Goal: Task Accomplishment & Management: Manage account settings

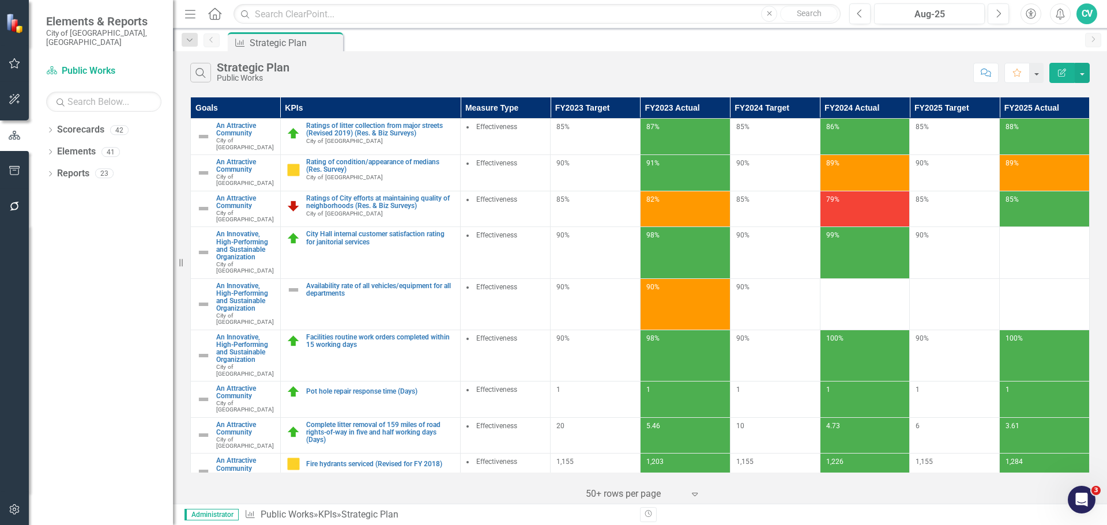
click at [45, 122] on div "Dropdown Scorecards 42 Dropdown City of [GEOGRAPHIC_DATA] Budget & Sustainabili…" at bounding box center [101, 323] width 144 height 405
click at [50, 128] on icon "Dropdown" at bounding box center [50, 131] width 8 height 6
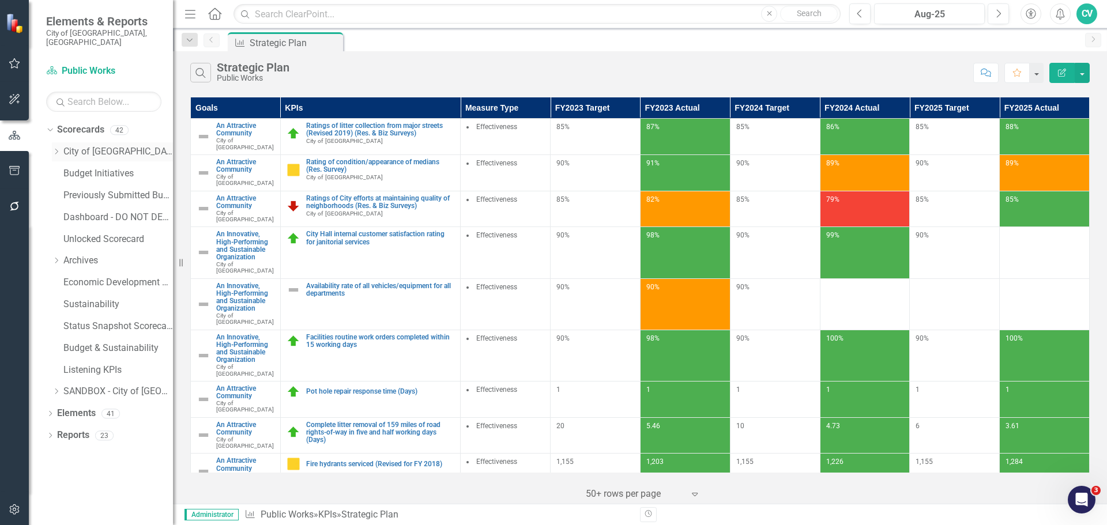
click at [57, 148] on icon "Dropdown" at bounding box center [56, 151] width 9 height 7
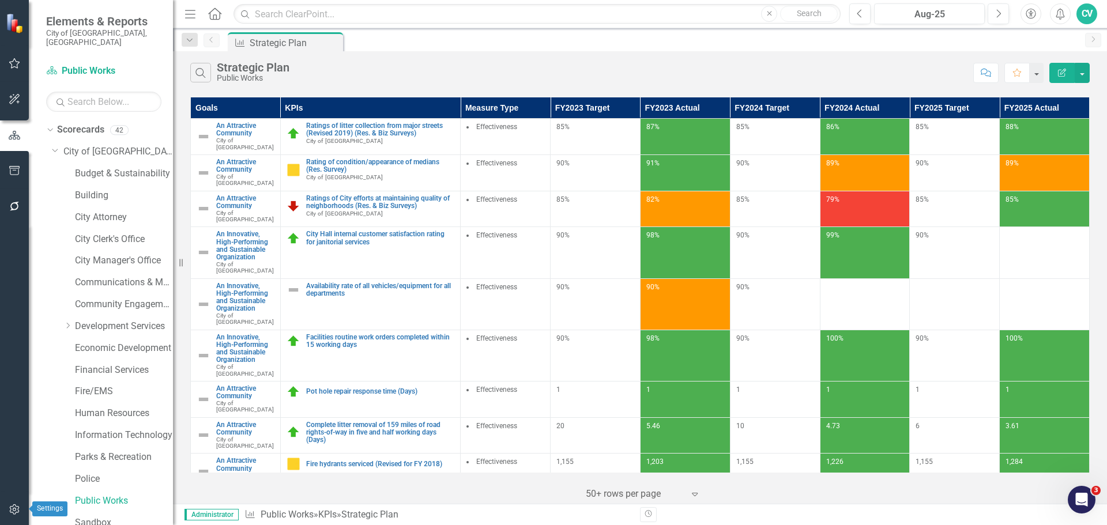
click at [8, 503] on button "button" at bounding box center [15, 510] width 26 height 24
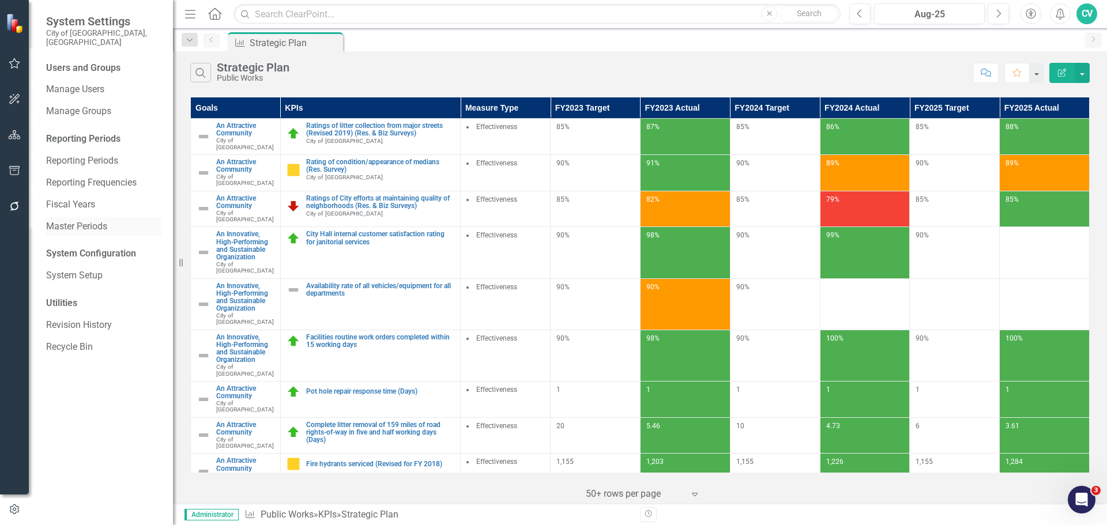
click at [89, 220] on link "Master Periods" at bounding box center [103, 226] width 115 height 13
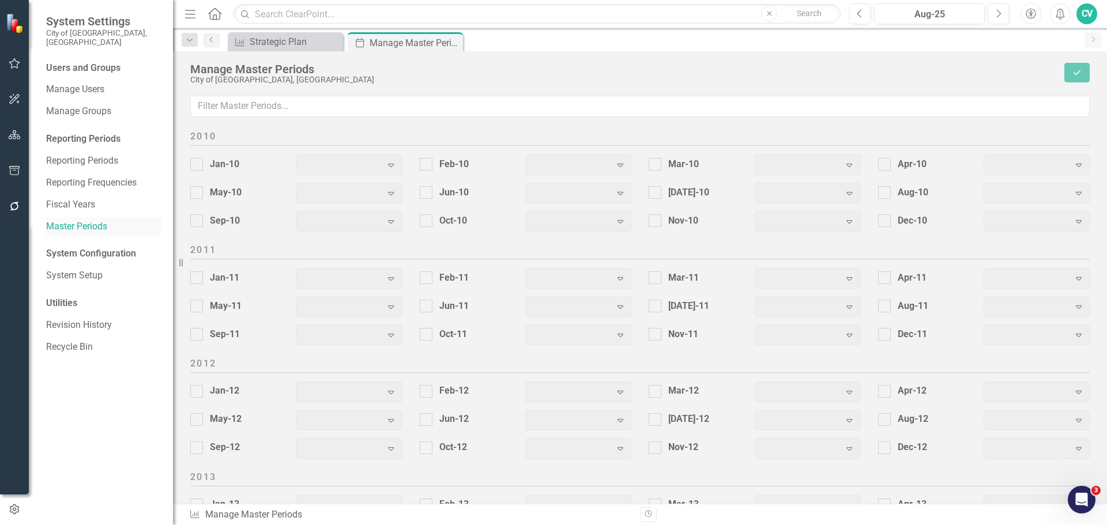
checkbox input "true"
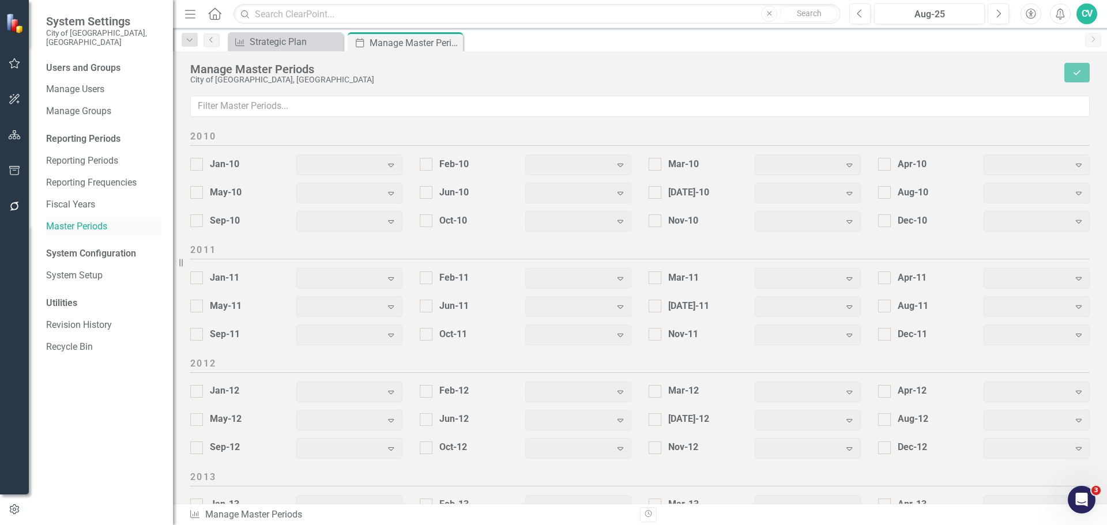
checkbox input "true"
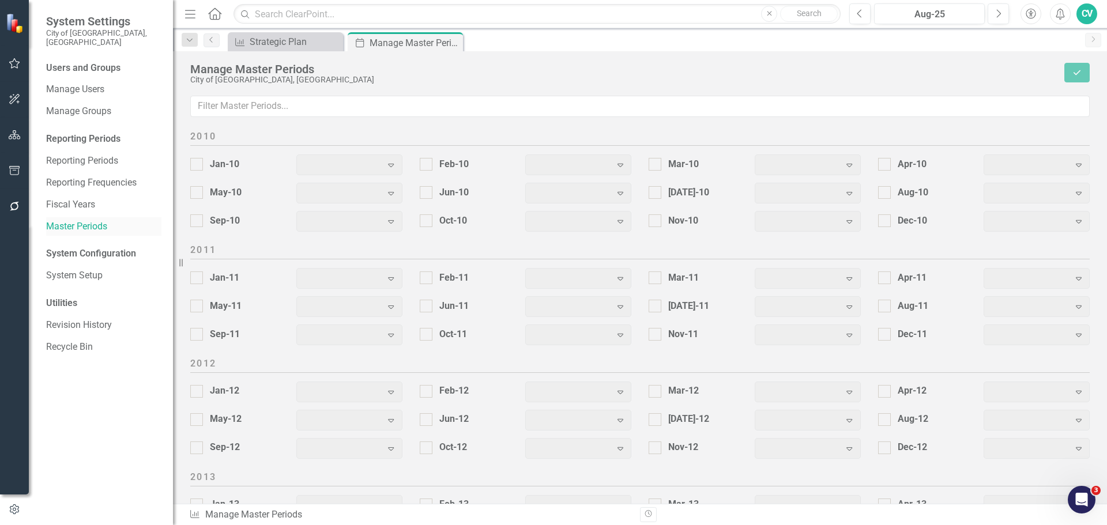
checkbox input "true"
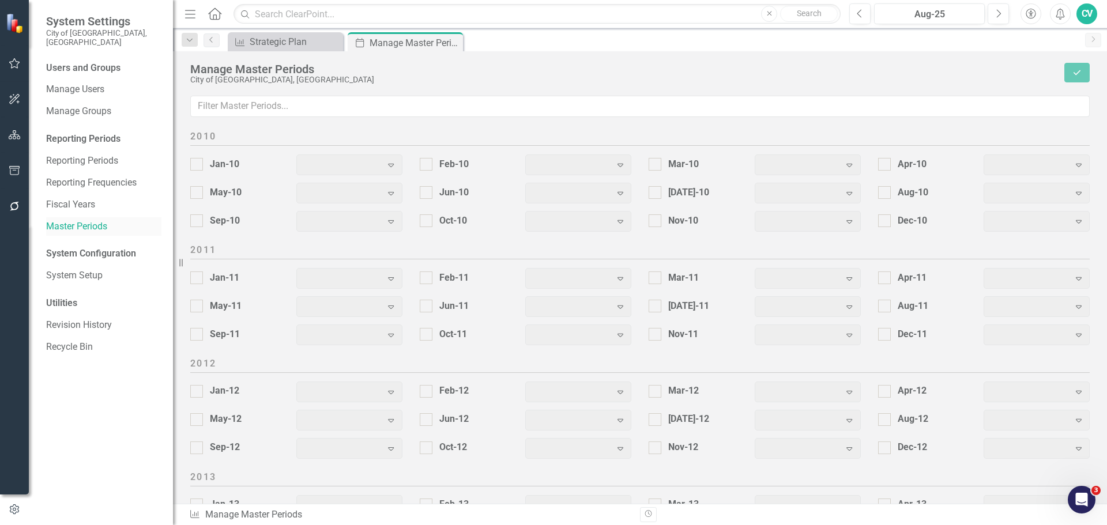
checkbox input "true"
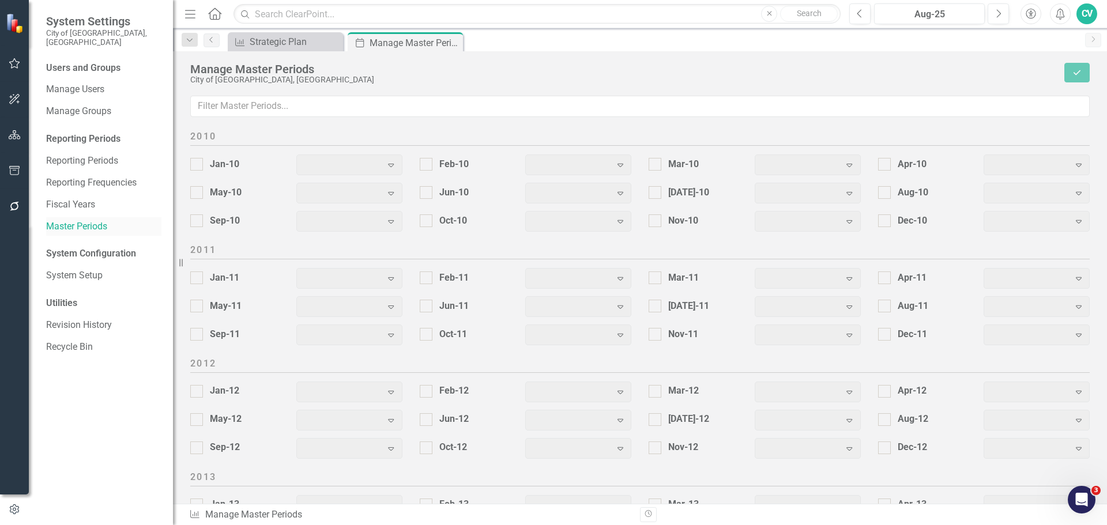
checkbox input "true"
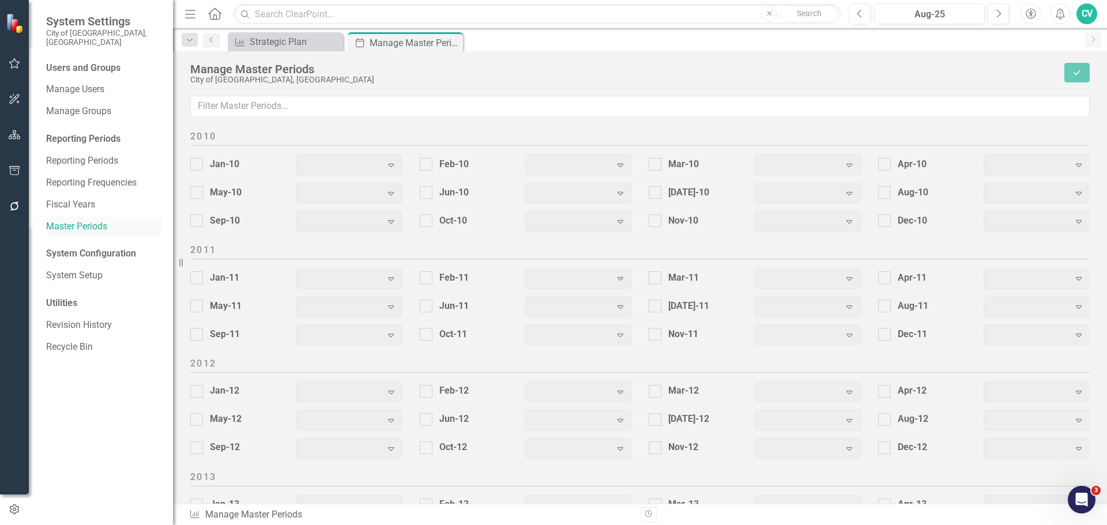
checkbox input "true"
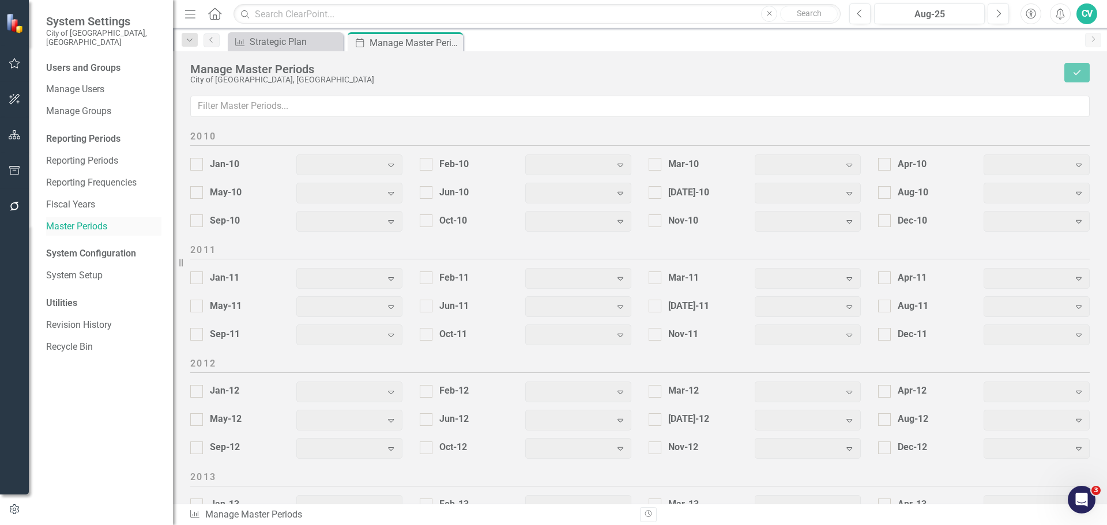
checkbox input "true"
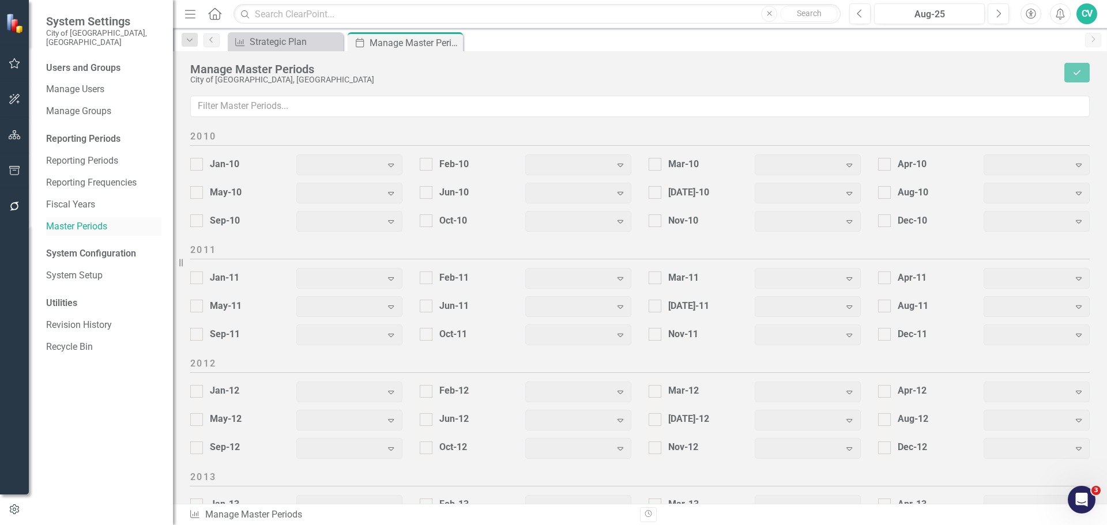
checkbox input "true"
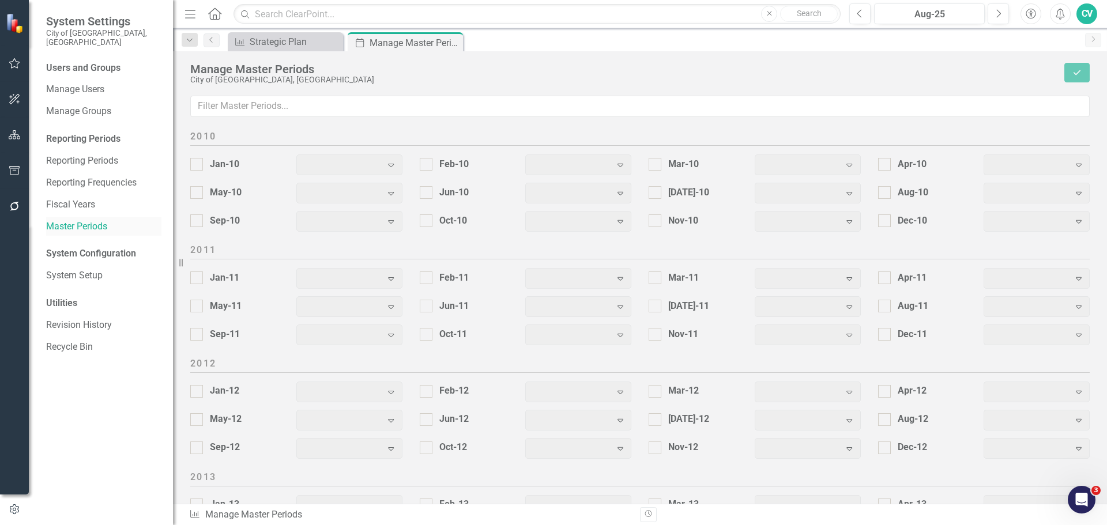
checkbox input "true"
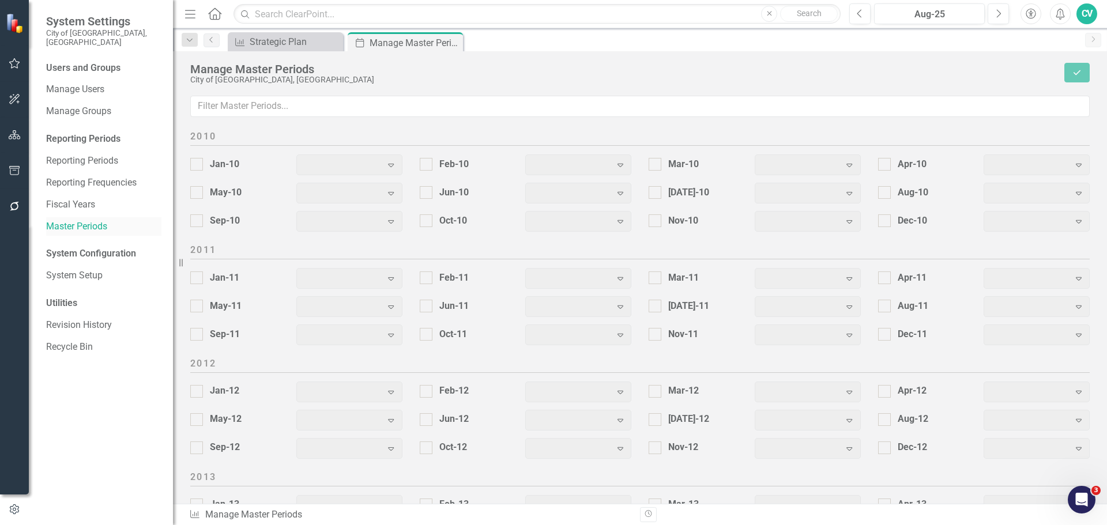
checkbox input "true"
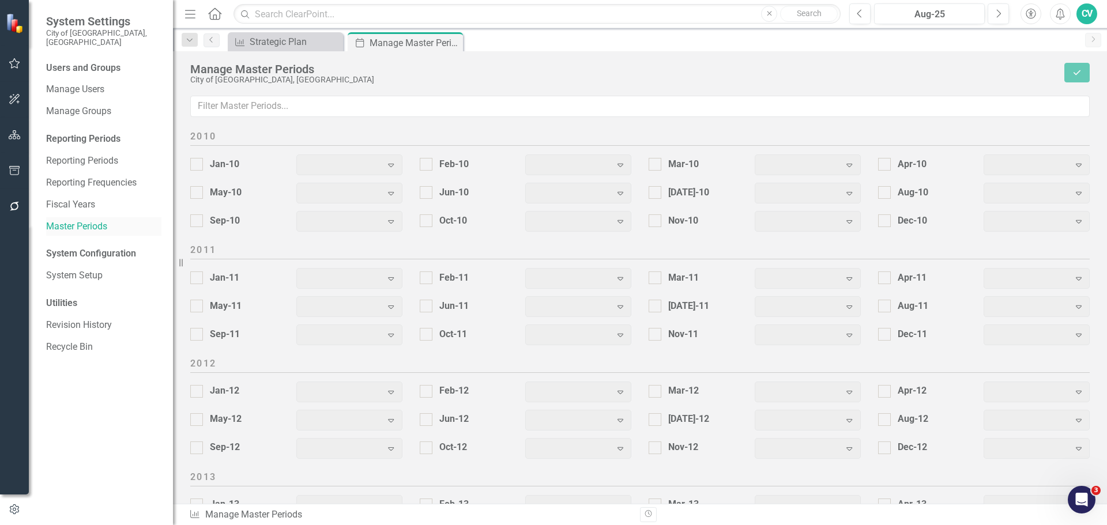
checkbox input "true"
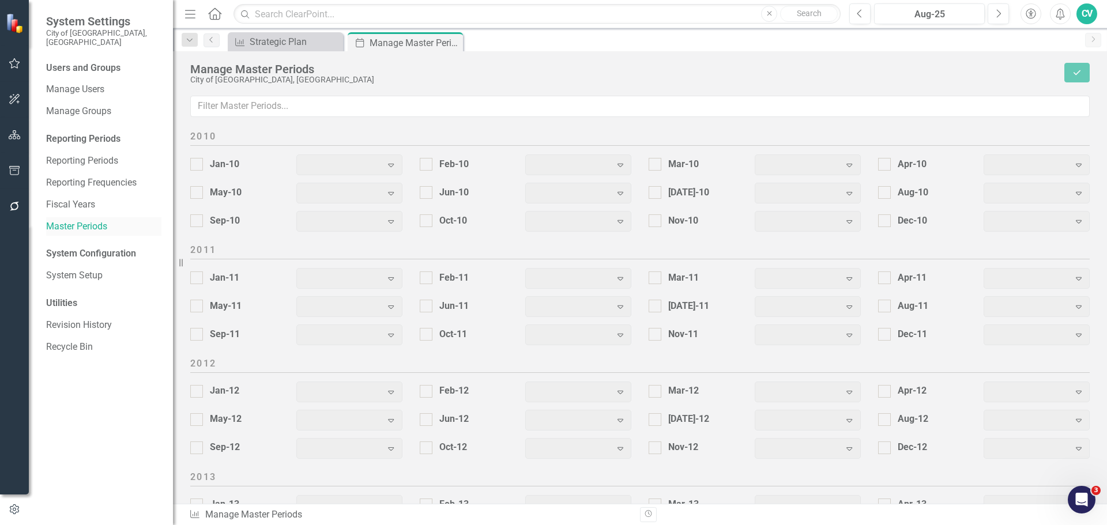
checkbox input "true"
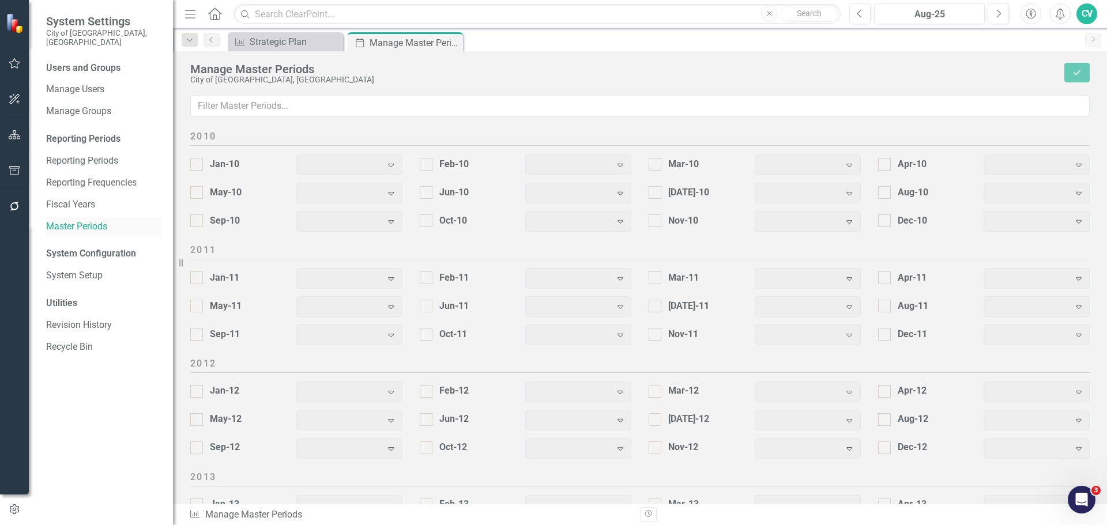
checkbox input "true"
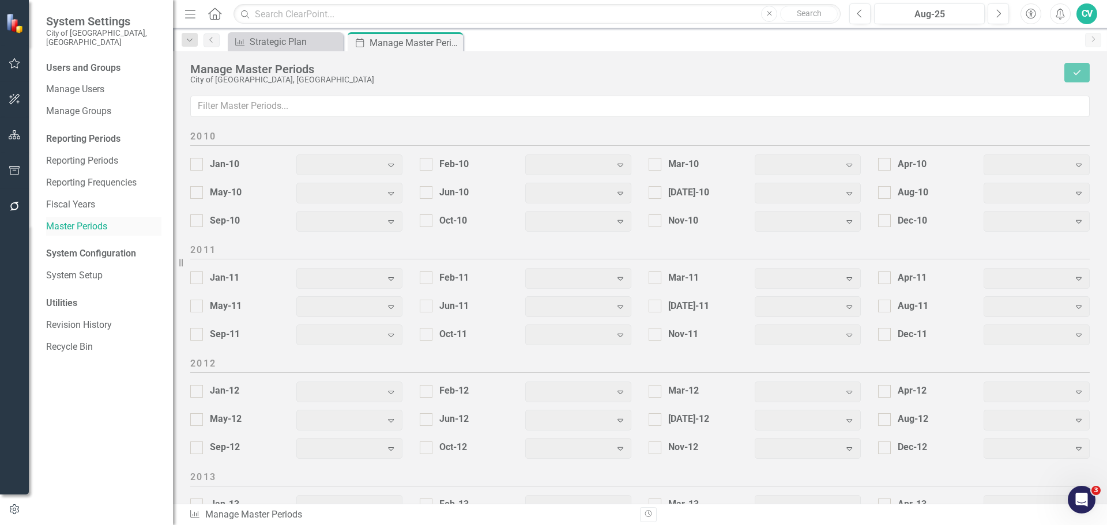
checkbox input "true"
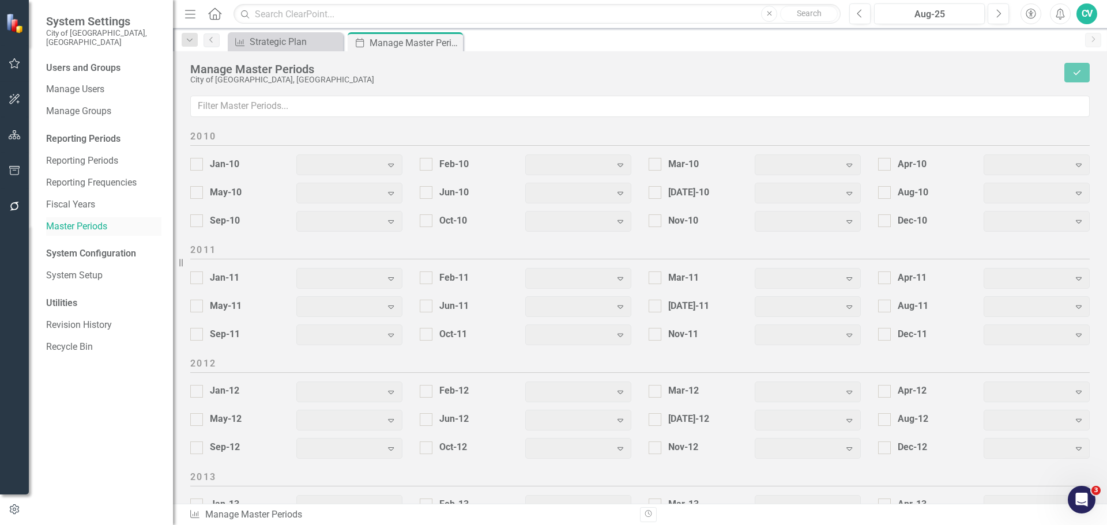
checkbox input "true"
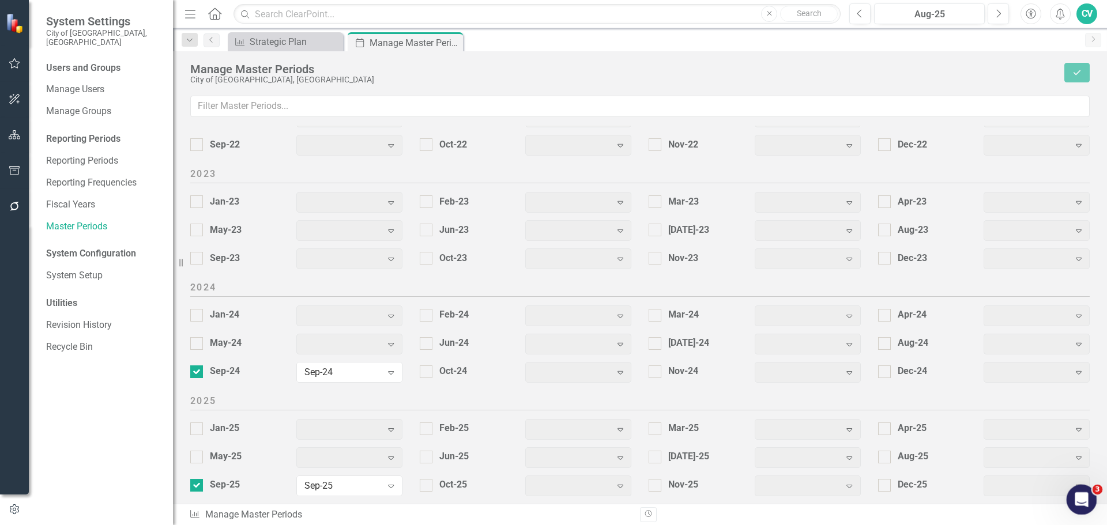
click at [1078, 492] on icon "Open Intercom Messenger" at bounding box center [1080, 498] width 19 height 19
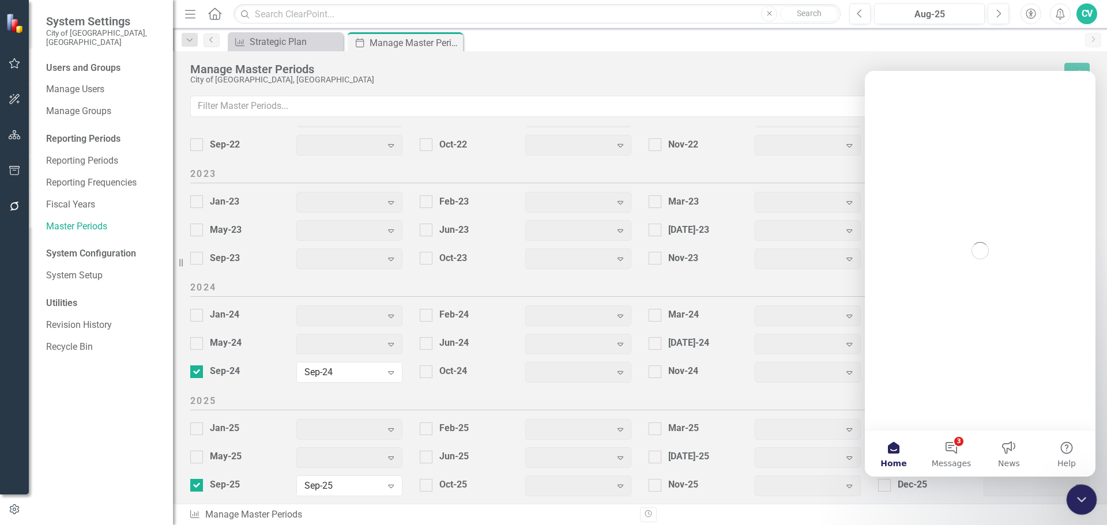
scroll to position [0, 0]
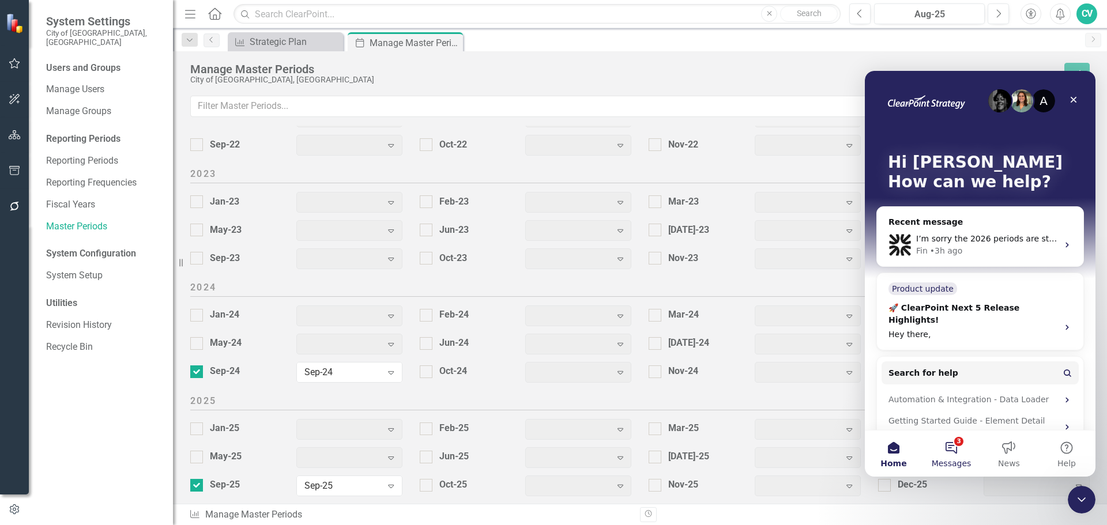
click at [962, 447] on button "3 Messages" at bounding box center [952, 454] width 58 height 46
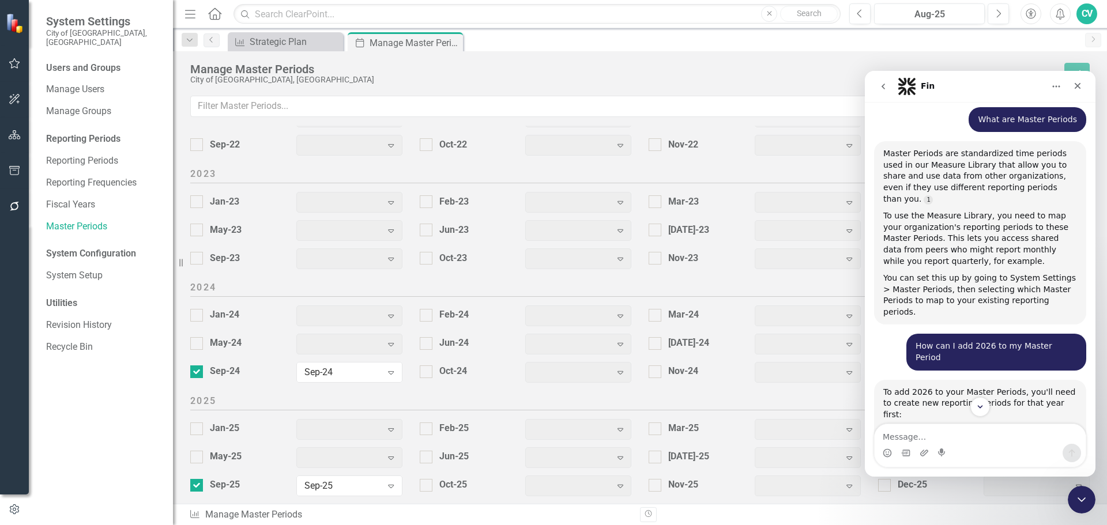
scroll to position [115, 0]
click at [384, 67] on div "Manage Master Periods" at bounding box center [624, 69] width 868 height 13
click at [1078, 87] on icon "Close" at bounding box center [1078, 86] width 6 height 6
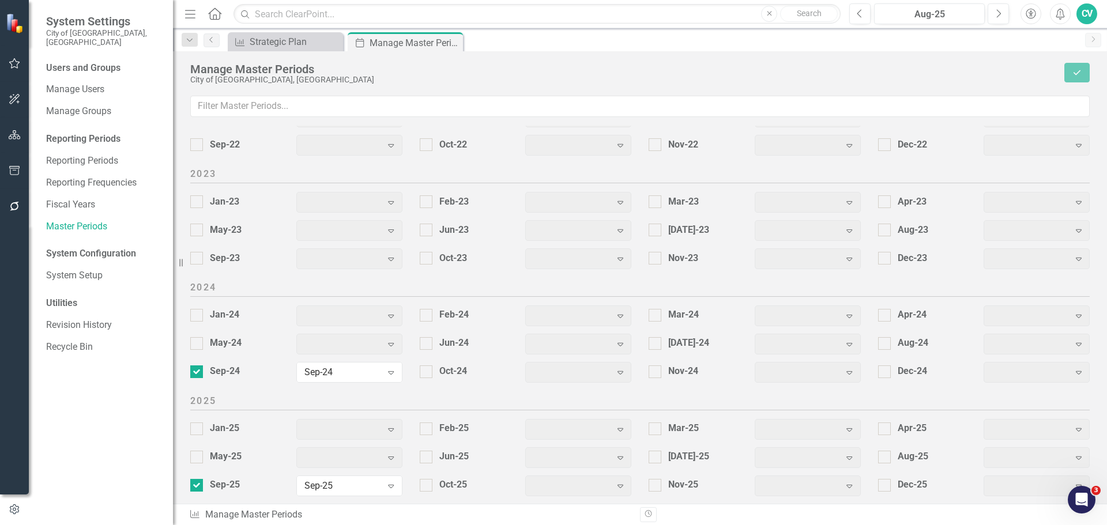
scroll to position [1959, 0]
